Goal: Task Accomplishment & Management: Manage account settings

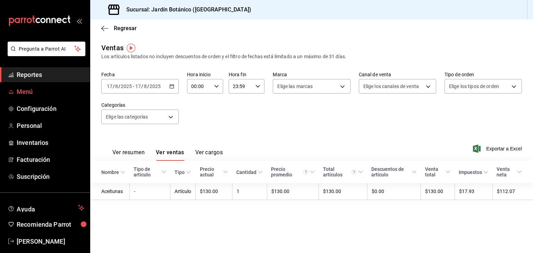
click at [33, 89] on span "Menú" at bounding box center [51, 91] width 68 height 9
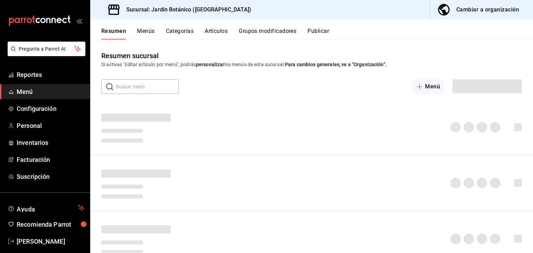
click at [508, 10] on div "Cambiar a organización" at bounding box center [487, 10] width 63 height 10
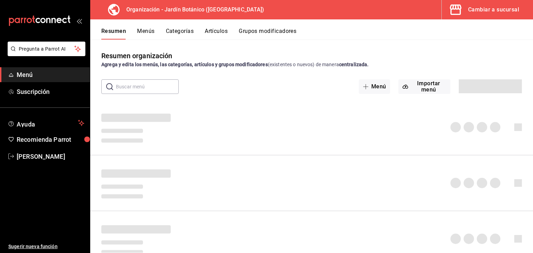
click at [211, 31] on button "Artículos" at bounding box center [216, 34] width 23 height 12
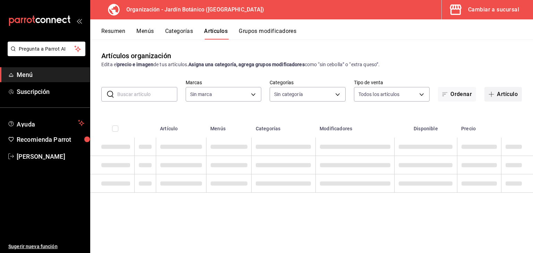
click at [499, 97] on button "Artículo" at bounding box center [502, 94] width 37 height 15
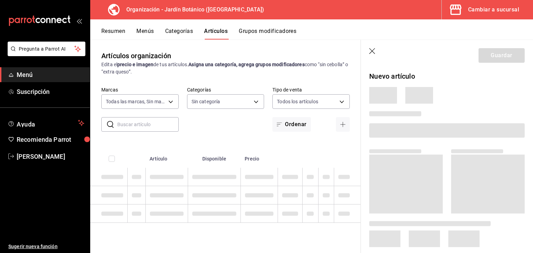
type input "6d1b2986-5c25-4092-89b6-089a59526a2d"
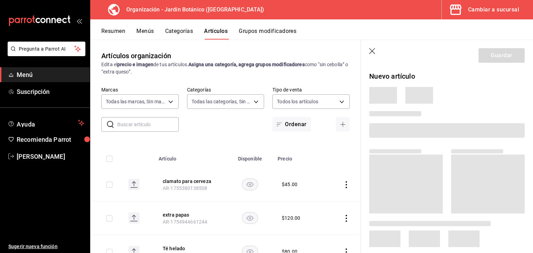
type input "8321d78d-ca8a-4614-a04c-f53c811f7722,4b96edc6-7cc0-4c56-ac22-35b78c4b3f72,ff85e…"
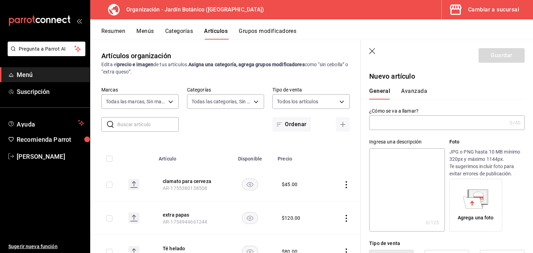
click at [457, 134] on div "Ingresa una descripción x 0 /125 ​ Foto JPG o PNG hasta 10 MB mínimo 320px y má…" at bounding box center [443, 181] width 164 height 102
click at [453, 123] on input "text" at bounding box center [438, 123] width 138 height 14
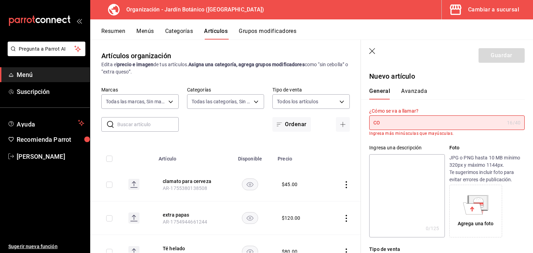
type input "C"
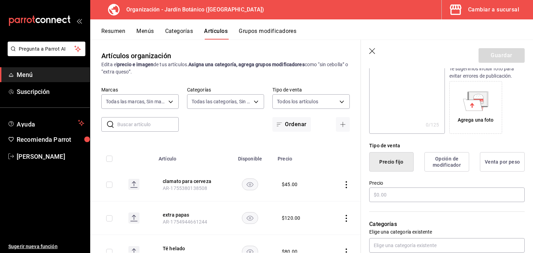
scroll to position [139, 0]
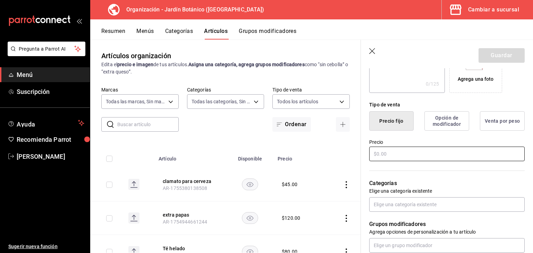
type input "Cocktail del dia"
click at [398, 156] on input "text" at bounding box center [446, 154] width 155 height 15
type input "$2.00"
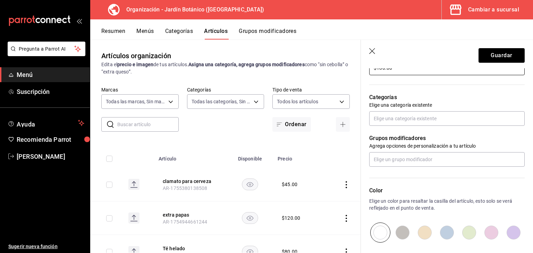
scroll to position [243, 0]
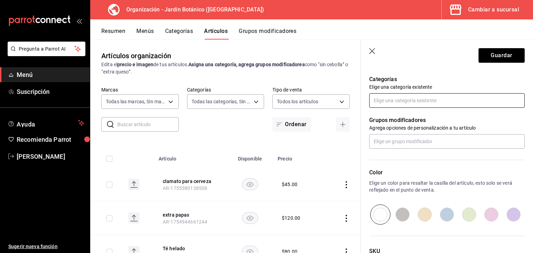
type input "$180.00"
click at [420, 105] on input "text" at bounding box center [446, 100] width 155 height 15
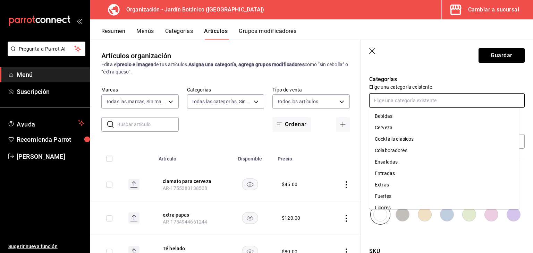
click at [402, 139] on li "Cocktails clasicos" at bounding box center [444, 138] width 150 height 11
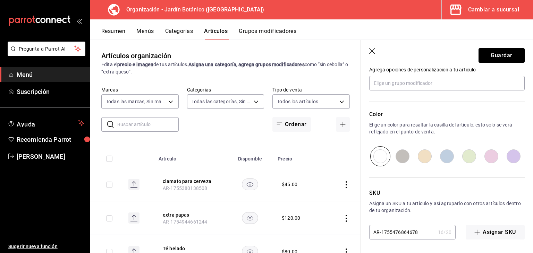
scroll to position [220, 0]
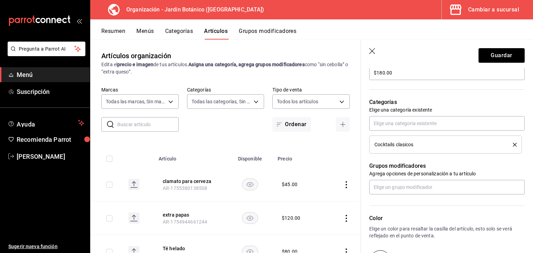
click at [512, 144] on icon "delete" at bounding box center [514, 145] width 4 height 4
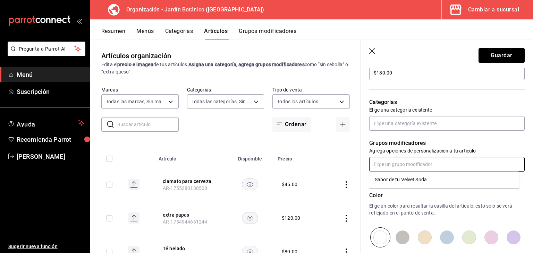
click at [426, 165] on input "text" at bounding box center [446, 164] width 155 height 15
click at [448, 166] on input "text" at bounding box center [446, 164] width 155 height 15
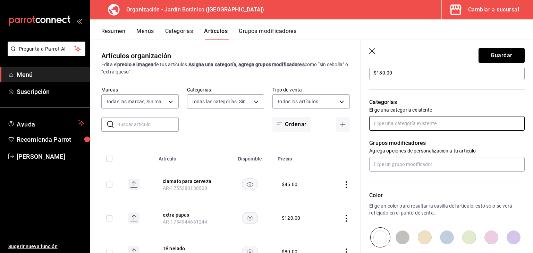
click at [401, 124] on input "text" at bounding box center [446, 123] width 155 height 15
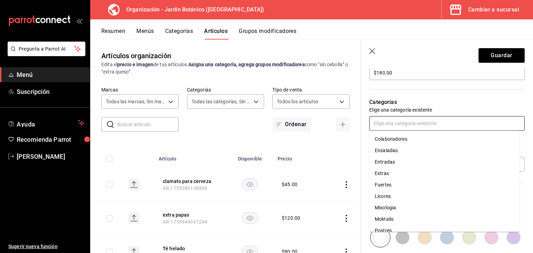
scroll to position [69, 0]
click at [388, 171] on li "Mixologia" at bounding box center [444, 172] width 150 height 11
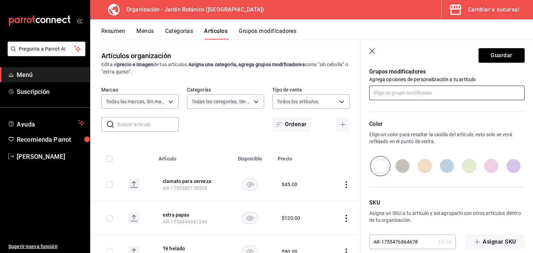
scroll to position [324, 0]
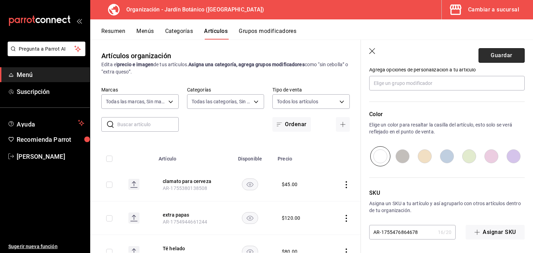
click at [478, 52] on button "Guardar" at bounding box center [501, 55] width 46 height 15
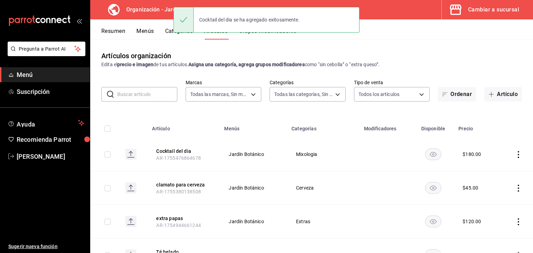
click at [149, 32] on button "Menús" at bounding box center [144, 34] width 17 height 12
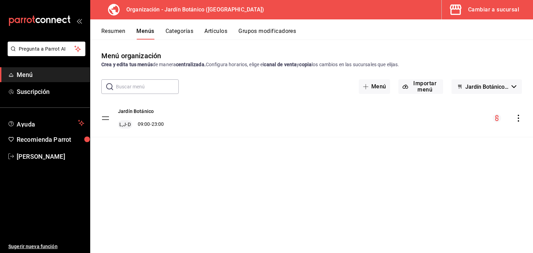
click at [519, 119] on icon "actions" at bounding box center [518, 118] width 7 height 7
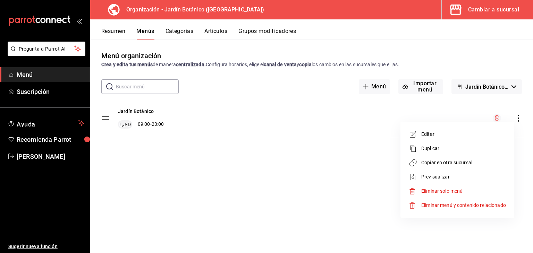
click at [440, 164] on span "Copiar en otra sucursal" at bounding box center [463, 162] width 85 height 7
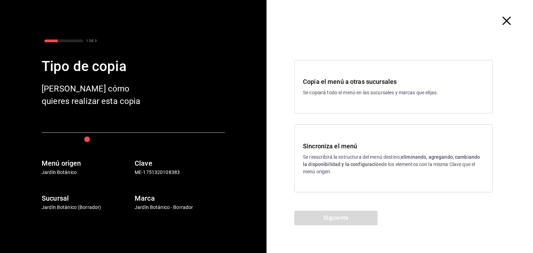
click at [403, 154] on strong "eliminando, agregando, cambiando la disponibilidad y la configuración" at bounding box center [391, 160] width 177 height 13
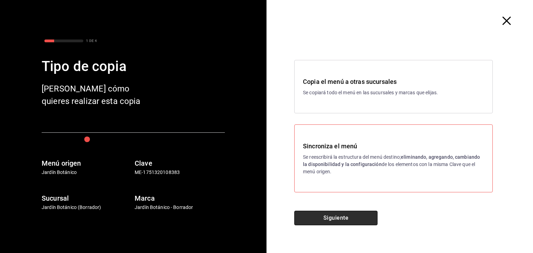
click at [361, 215] on button "Siguiente" at bounding box center [335, 218] width 83 height 15
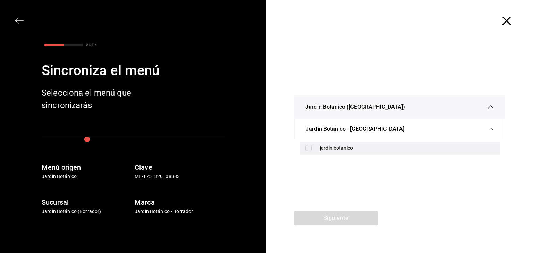
click at [314, 150] on div "jardin botanico" at bounding box center [400, 148] width 200 height 13
checkbox input "true"
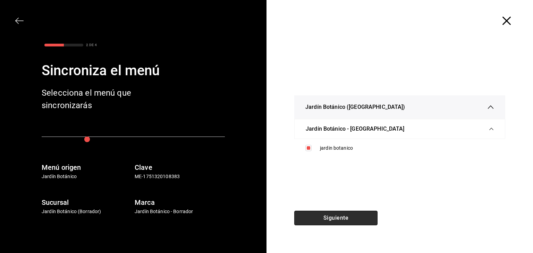
click at [323, 221] on button "Siguiente" at bounding box center [335, 218] width 83 height 15
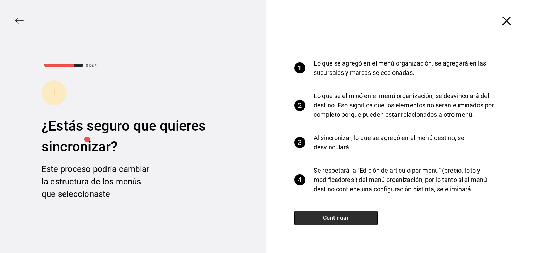
click at [322, 221] on button "Continuar" at bounding box center [335, 218] width 83 height 15
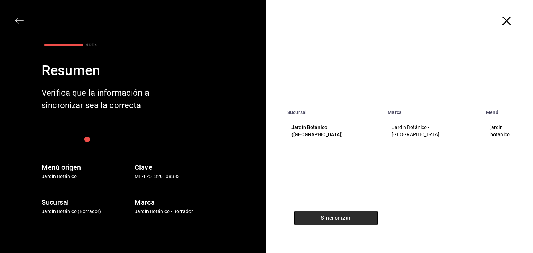
click at [322, 221] on button "Sincronizar" at bounding box center [335, 218] width 83 height 15
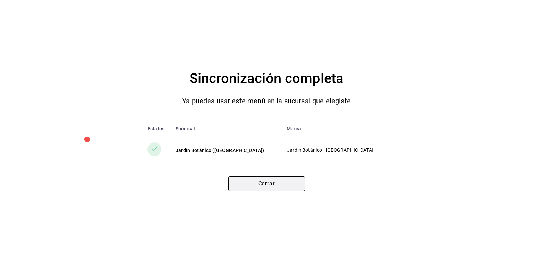
click at [280, 182] on button "Cerrar" at bounding box center [266, 183] width 77 height 15
